Goal: Task Accomplishment & Management: Use online tool/utility

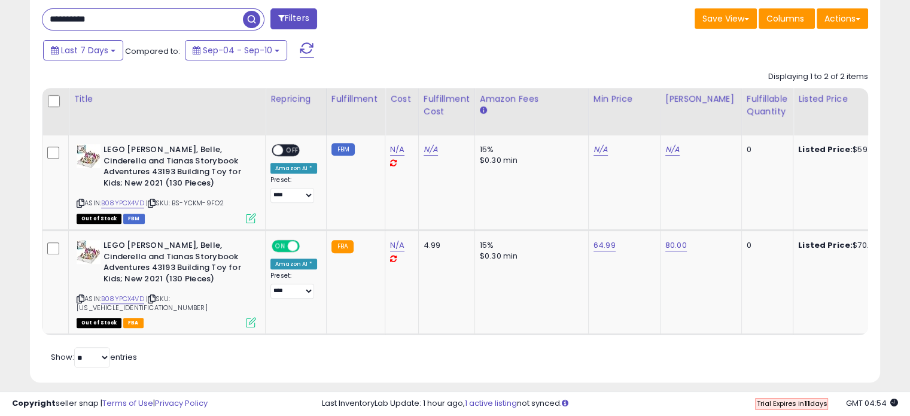
scroll to position [245, 492]
drag, startPoint x: 115, startPoint y: 14, endPoint x: -71, endPoint y: 10, distance: 186.2
paste input "text"
type input "**********"
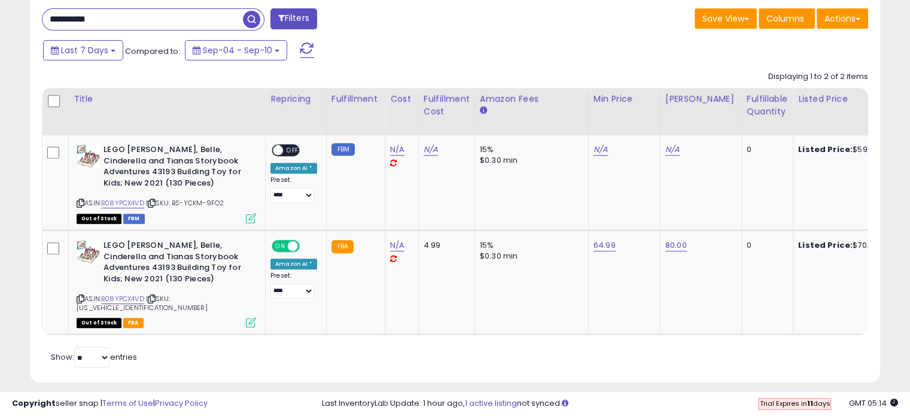
click at [250, 15] on span "button" at bounding box center [251, 19] width 17 height 17
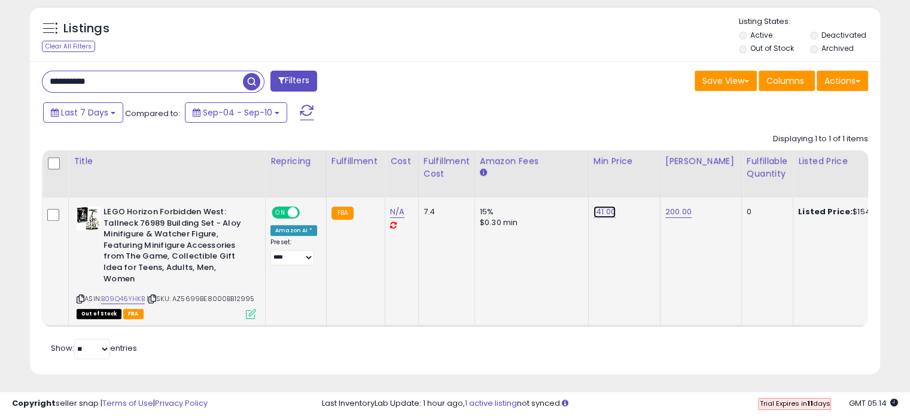
click at [600, 210] on link "141.00" at bounding box center [605, 212] width 22 height 12
drag, startPoint x: 571, startPoint y: 186, endPoint x: 449, endPoint y: 169, distance: 122.6
click at [449, 169] on table "Title Repricing" at bounding box center [898, 238] width 1712 height 177
type input "*"
type input "******"
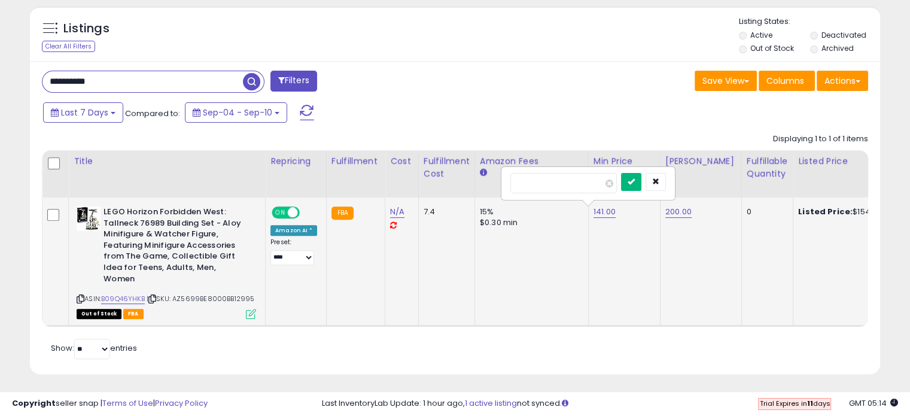
click at [642, 184] on button "submit" at bounding box center [631, 182] width 20 height 18
